Goal: Task Accomplishment & Management: Manage account settings

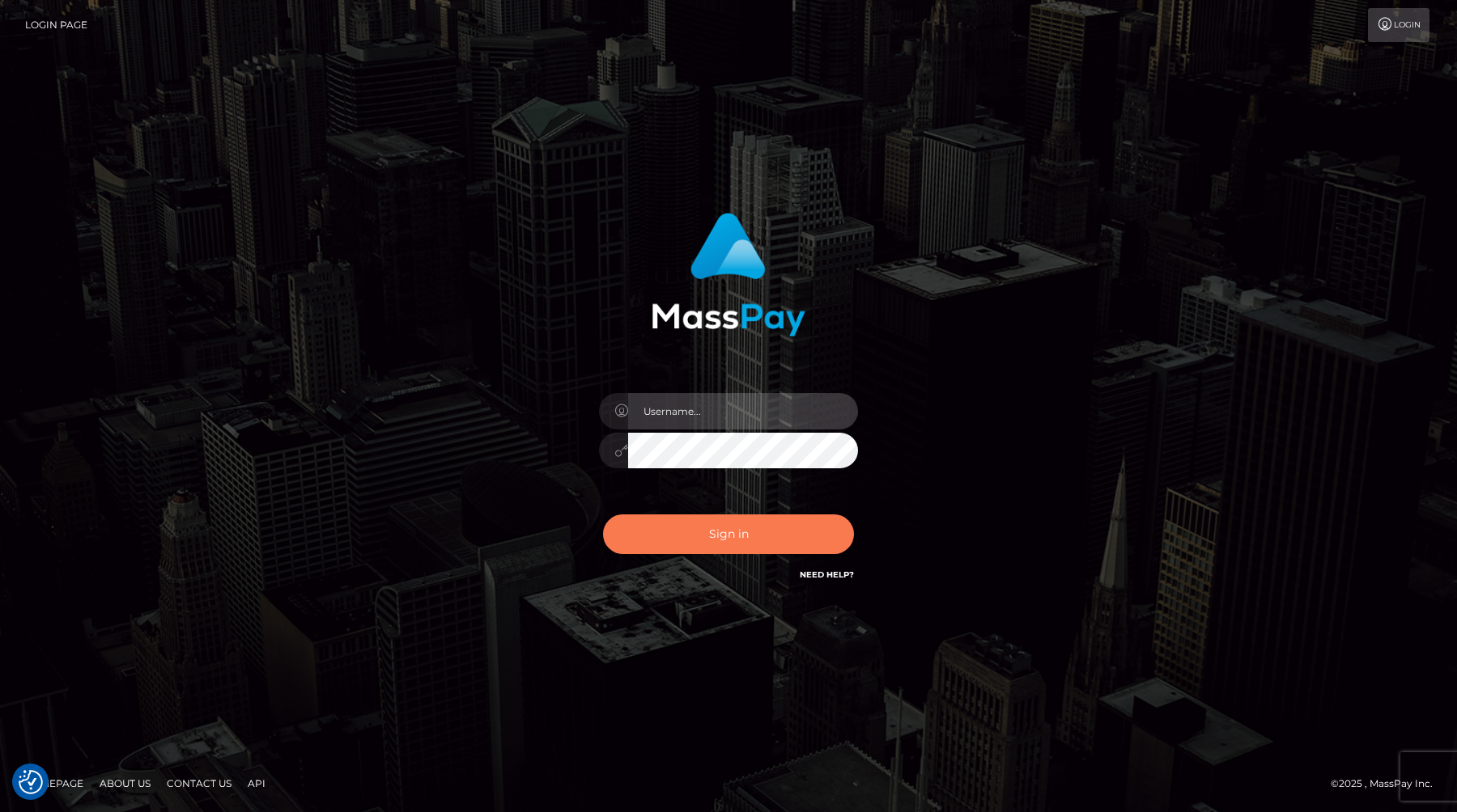
type input "[PERSON_NAME][DOMAIN_NAME]"
click at [701, 522] on button "Sign in" at bounding box center [728, 534] width 251 height 39
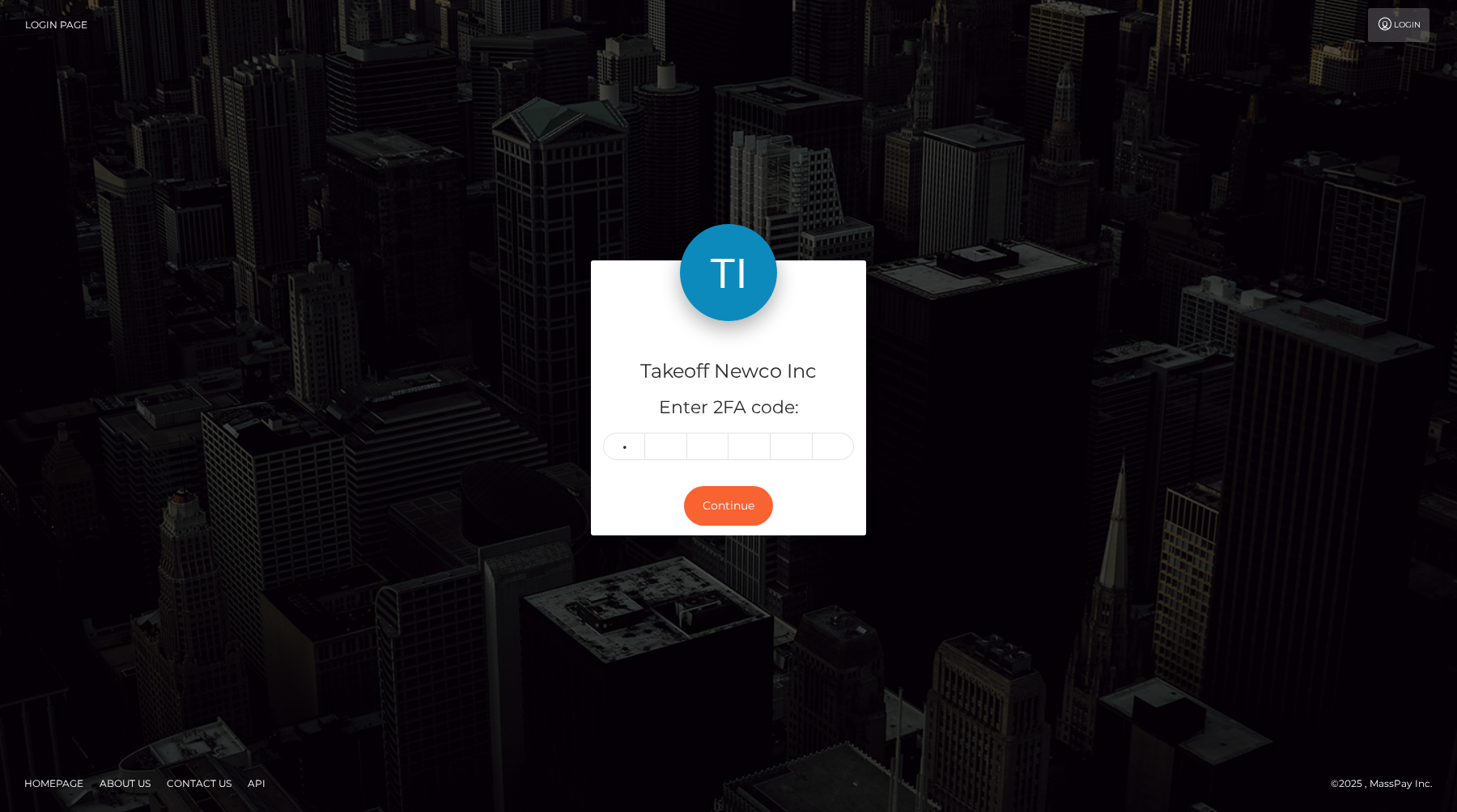
type input "4"
type input "5"
type input "2"
type input "0"
type input "4"
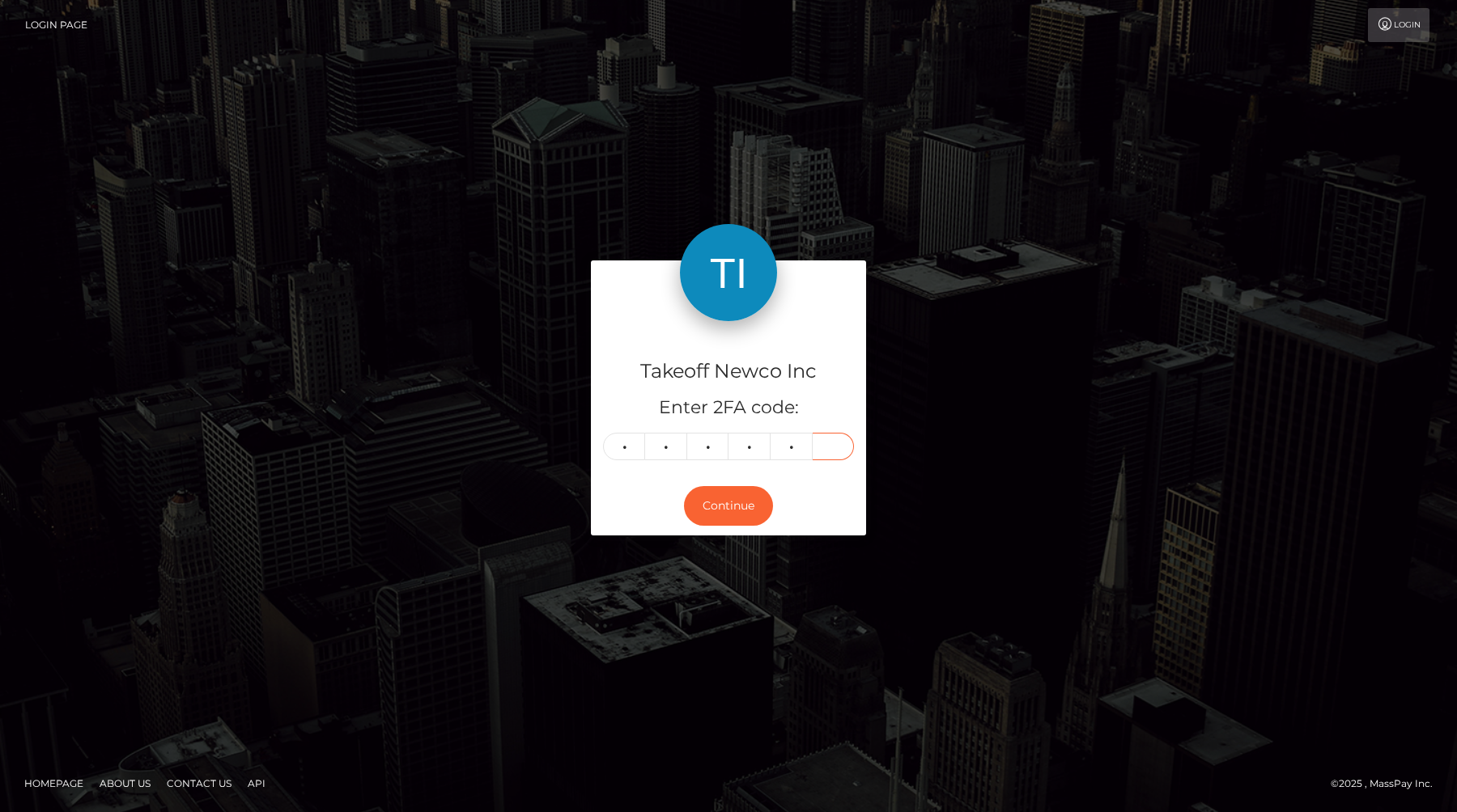
type input "8"
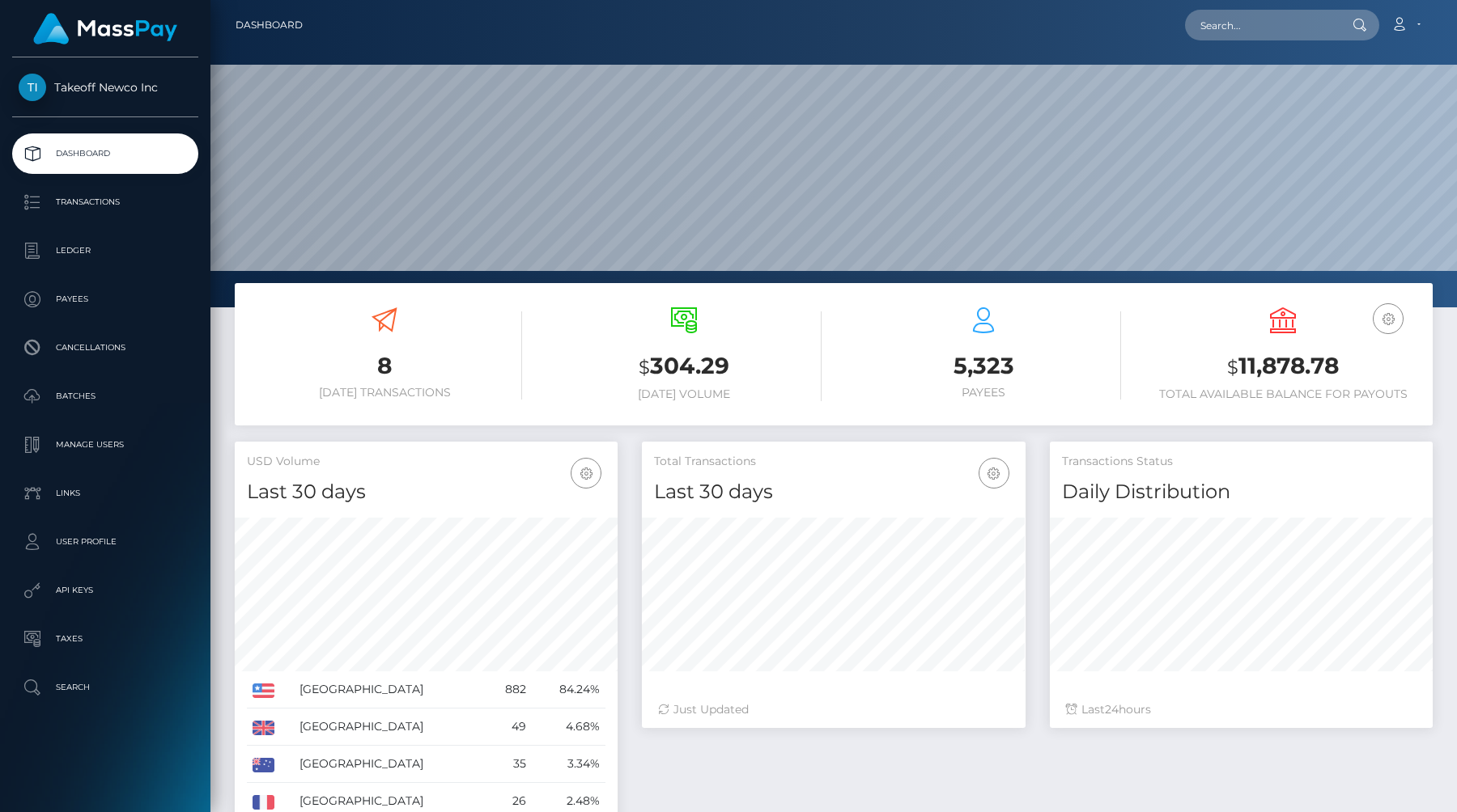
scroll to position [287, 382]
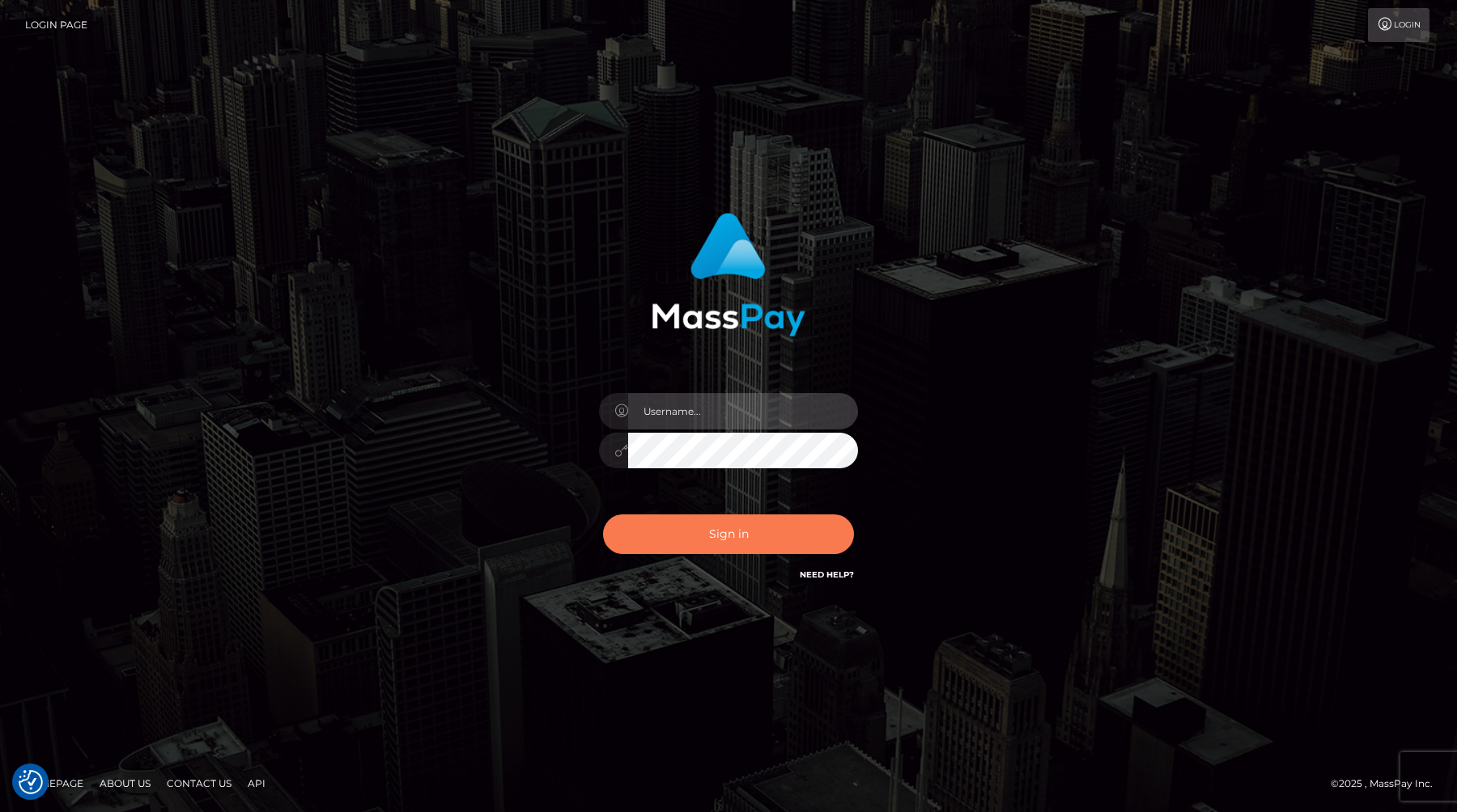
type input "[PERSON_NAME][DOMAIN_NAME]"
click at [714, 523] on button "Sign in" at bounding box center [728, 534] width 251 height 39
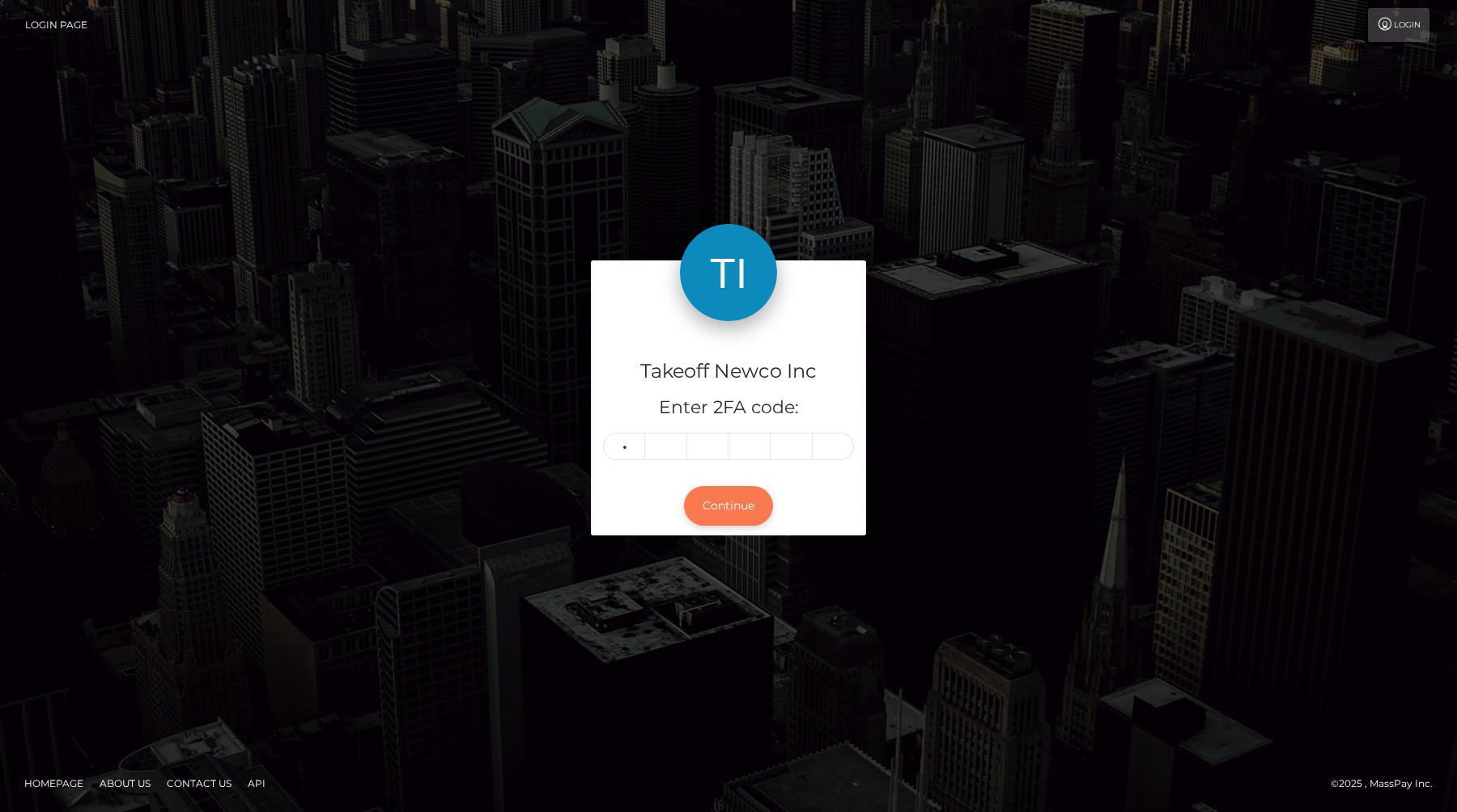
type input "7"
type input "3"
type input "8"
type input "5"
type input "9"
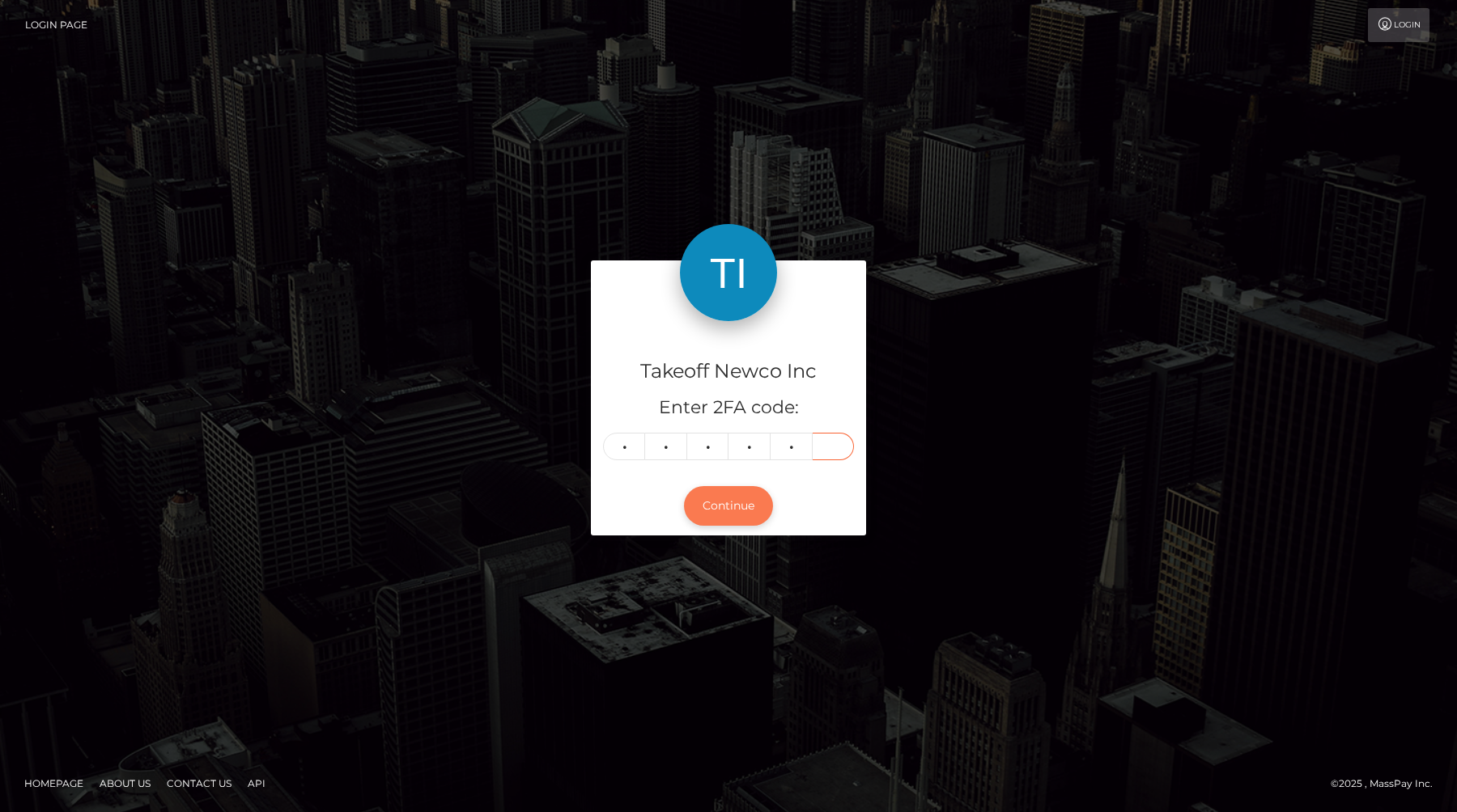
type input "2"
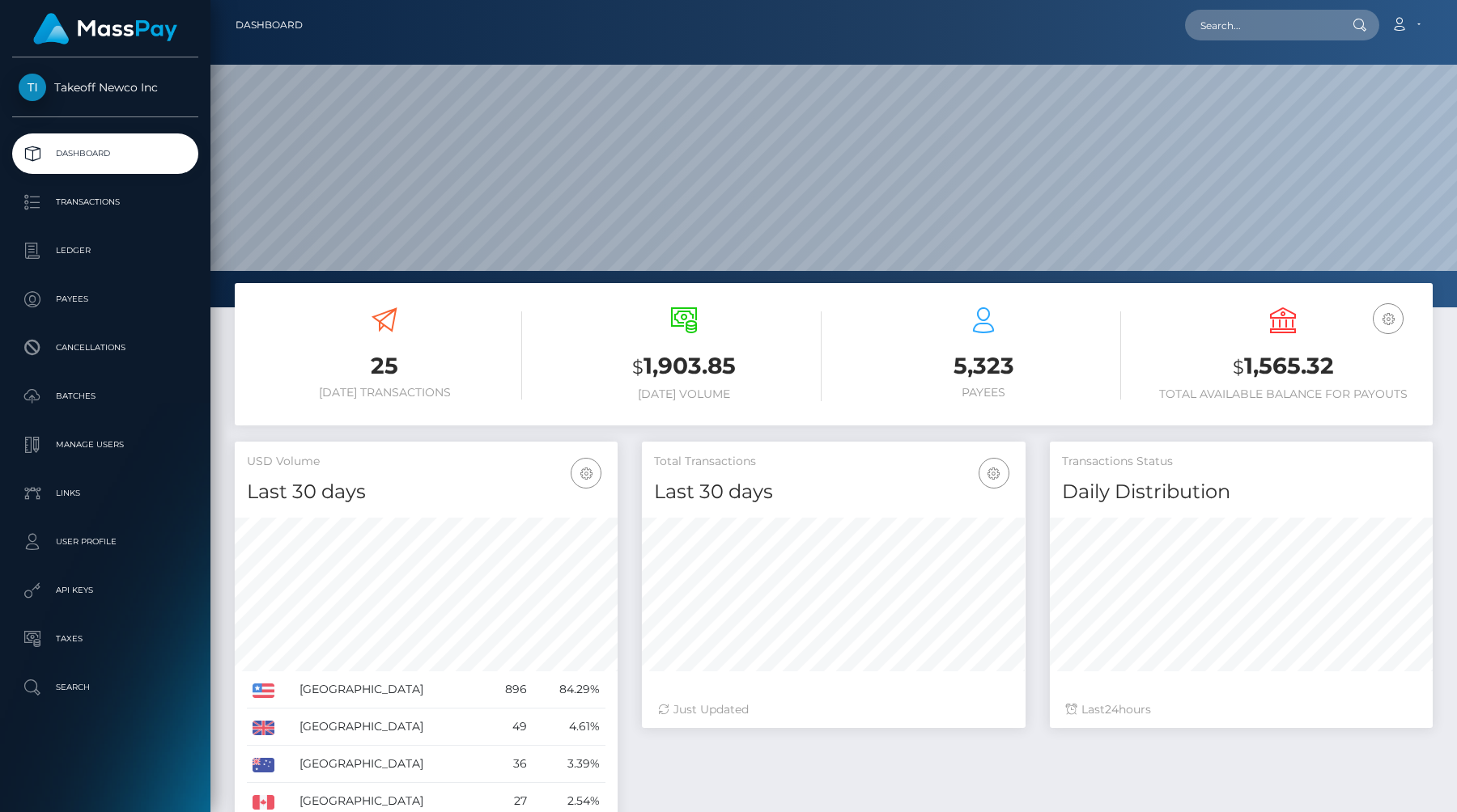
scroll to position [287, 382]
